Goal: Find specific page/section: Find specific page/section

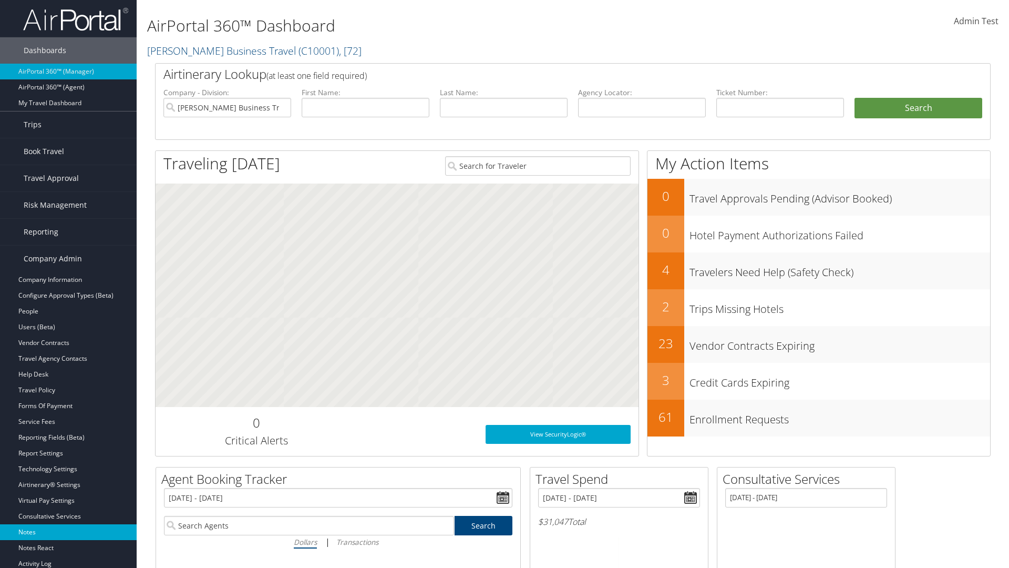
click at [68, 532] on link "Notes" at bounding box center [68, 532] width 137 height 16
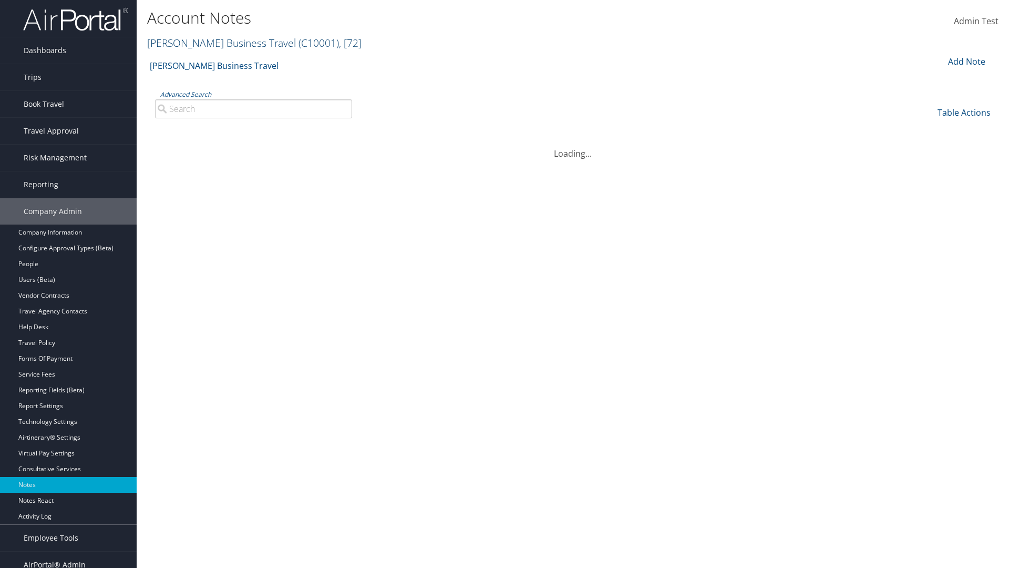
click at [217, 43] on link "[PERSON_NAME] Business Travel ( C10001 ) , [ 72 ]" at bounding box center [254, 43] width 214 height 14
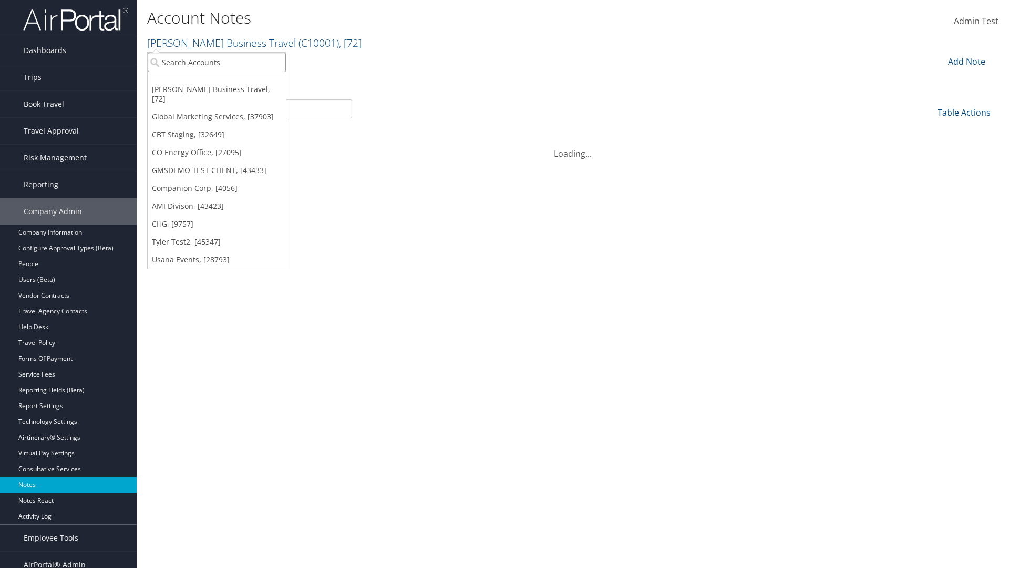
click at [217, 62] on input "search" at bounding box center [217, 62] width 138 height 19
type input "Global Marketing Services"
click at [227, 81] on div "Global Marketing Services (301946), [37903]" at bounding box center [226, 81] width 169 height 9
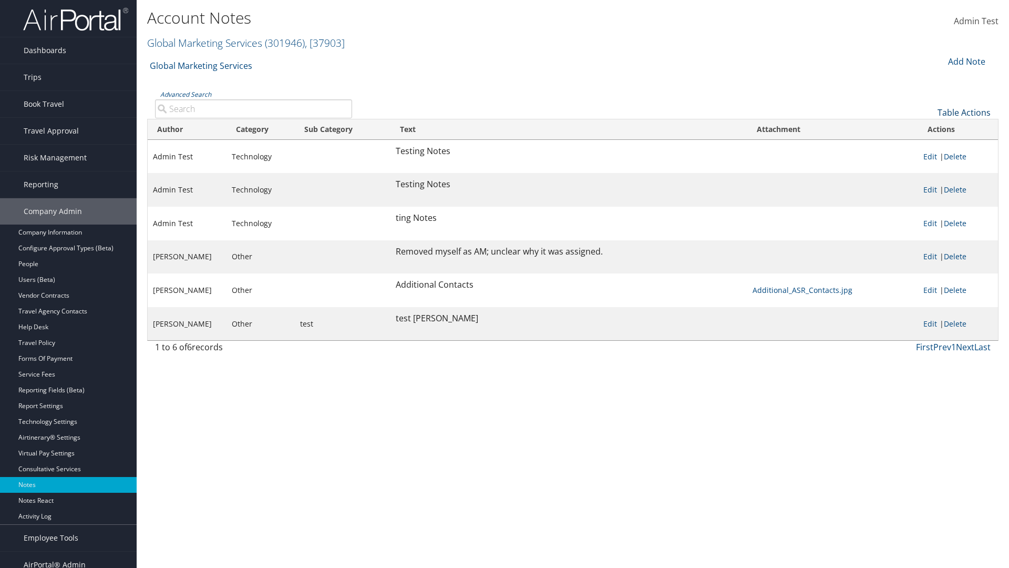
click at [964, 112] on link "Table Actions" at bounding box center [964, 113] width 53 height 12
click at [929, 146] on link "Column Visibility" at bounding box center [929, 147] width 138 height 18
